Goal: Task Accomplishment & Management: Complete application form

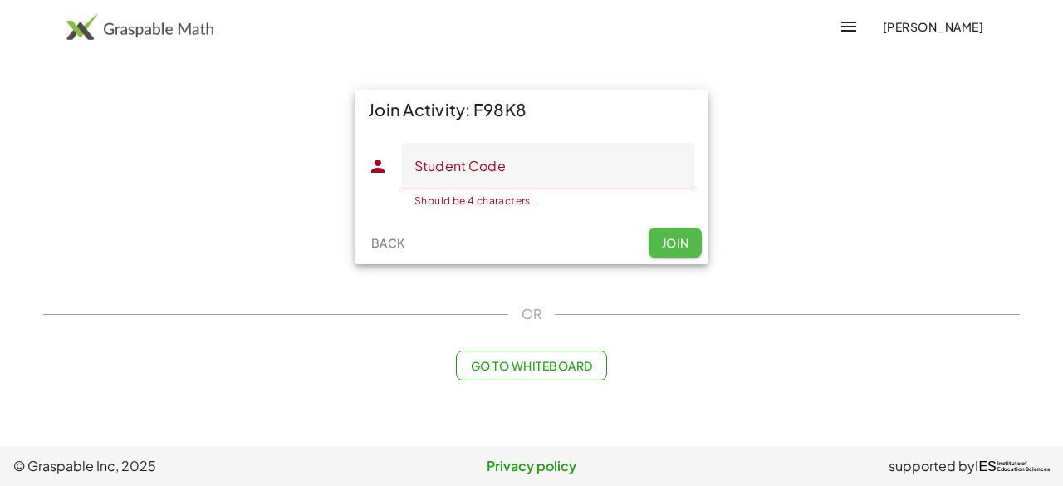
click at [683, 250] on button "Join" at bounding box center [675, 243] width 53 height 30
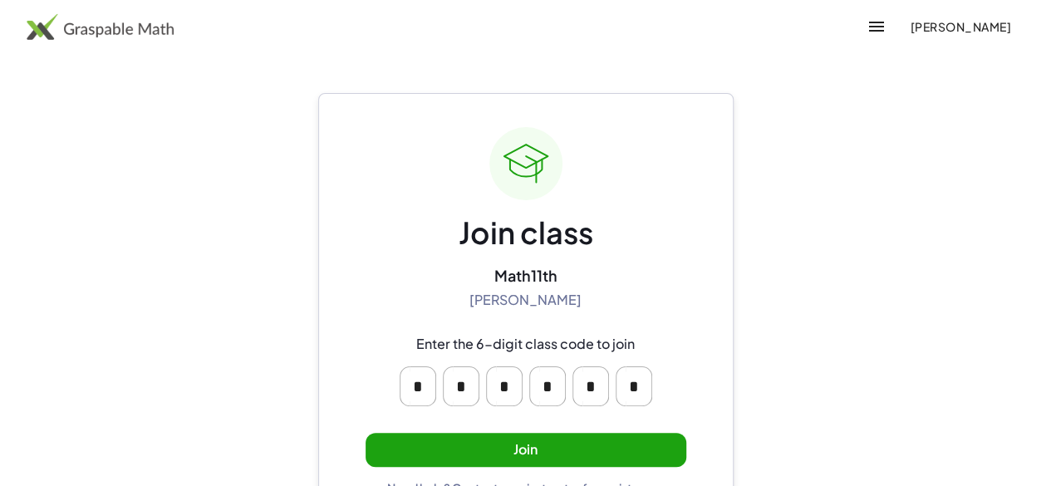
click at [537, 448] on button "Join" at bounding box center [525, 450] width 321 height 34
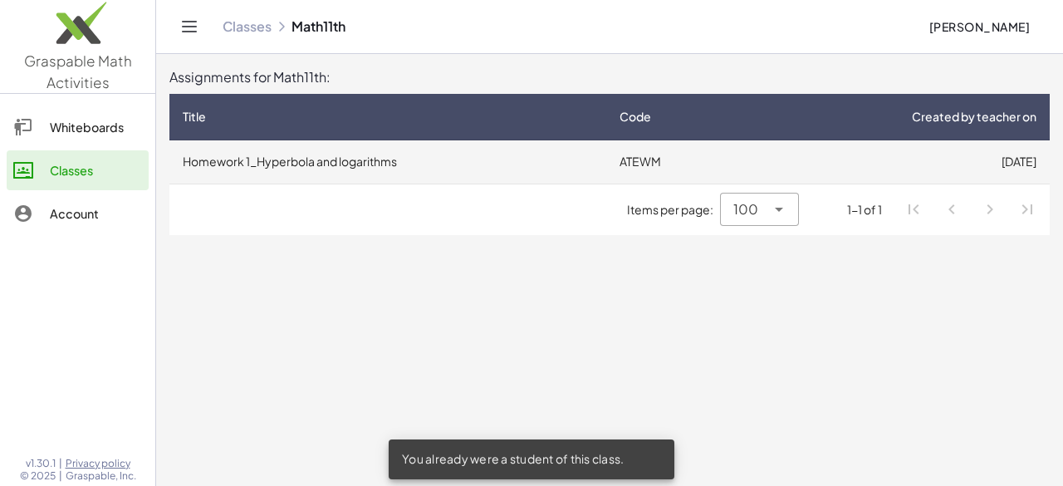
click at [438, 173] on td "Homework 1_Hyperbola and logarithms" at bounding box center [387, 161] width 437 height 43
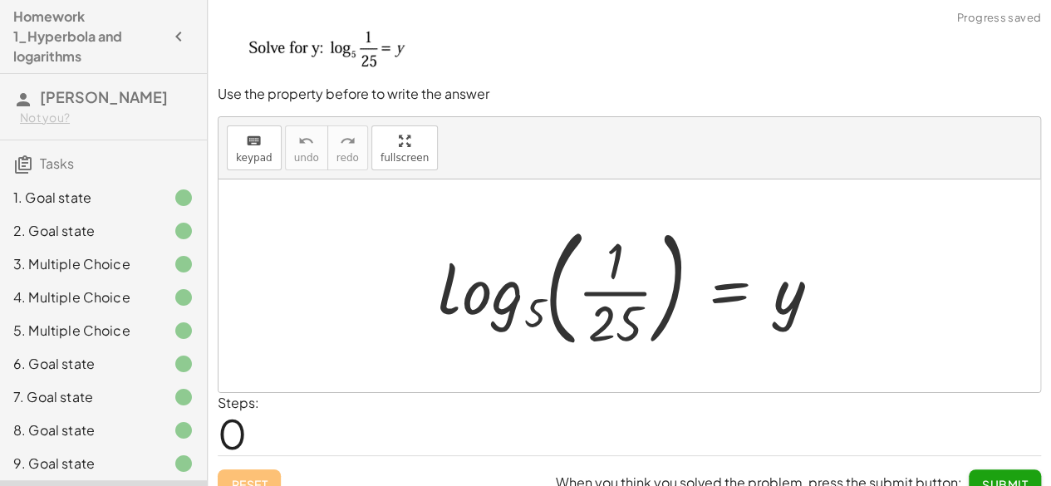
scroll to position [63, 0]
